Goal: Find specific page/section: Find specific page/section

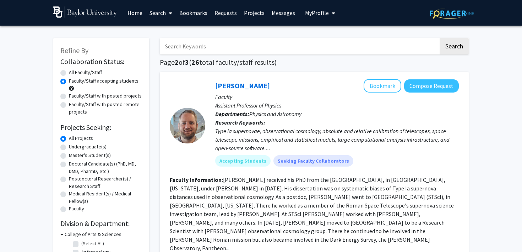
click at [72, 147] on label "Undergraduate(s)" at bounding box center [88, 146] width 38 height 7
click at [72, 147] on input "Undergraduate(s)" at bounding box center [71, 145] width 5 height 5
radio input "true"
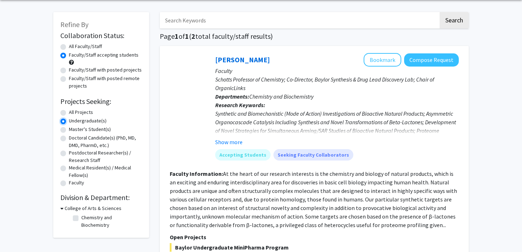
scroll to position [27, 0]
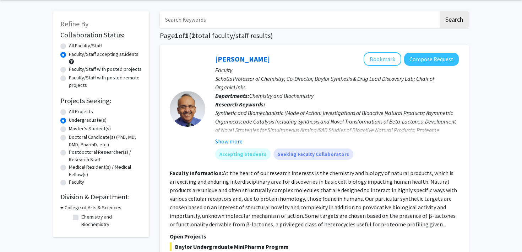
click at [73, 114] on label "All Projects" at bounding box center [81, 111] width 24 height 7
click at [73, 112] on input "All Projects" at bounding box center [71, 110] width 5 height 5
radio input "true"
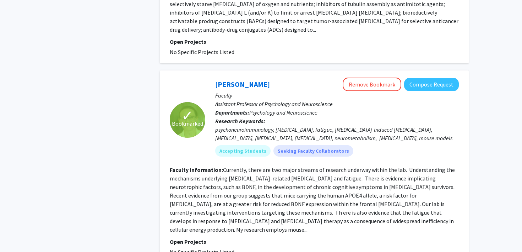
scroll to position [1547, 0]
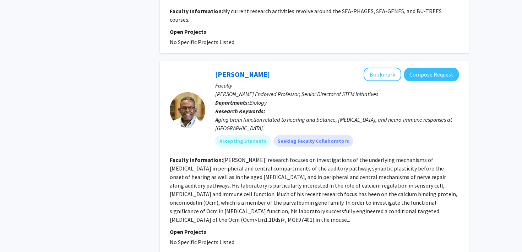
scroll to position [1904, 0]
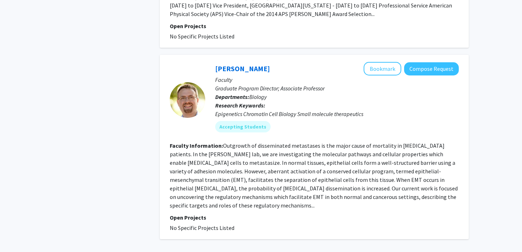
scroll to position [1730, 0]
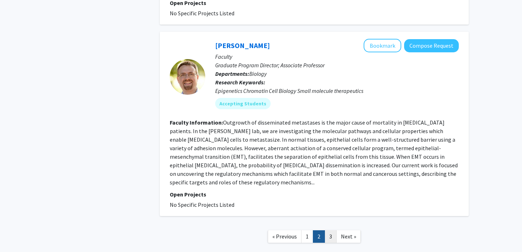
click at [331, 230] on link "3" at bounding box center [331, 236] width 12 height 12
